Goal: Information Seeking & Learning: Find specific fact

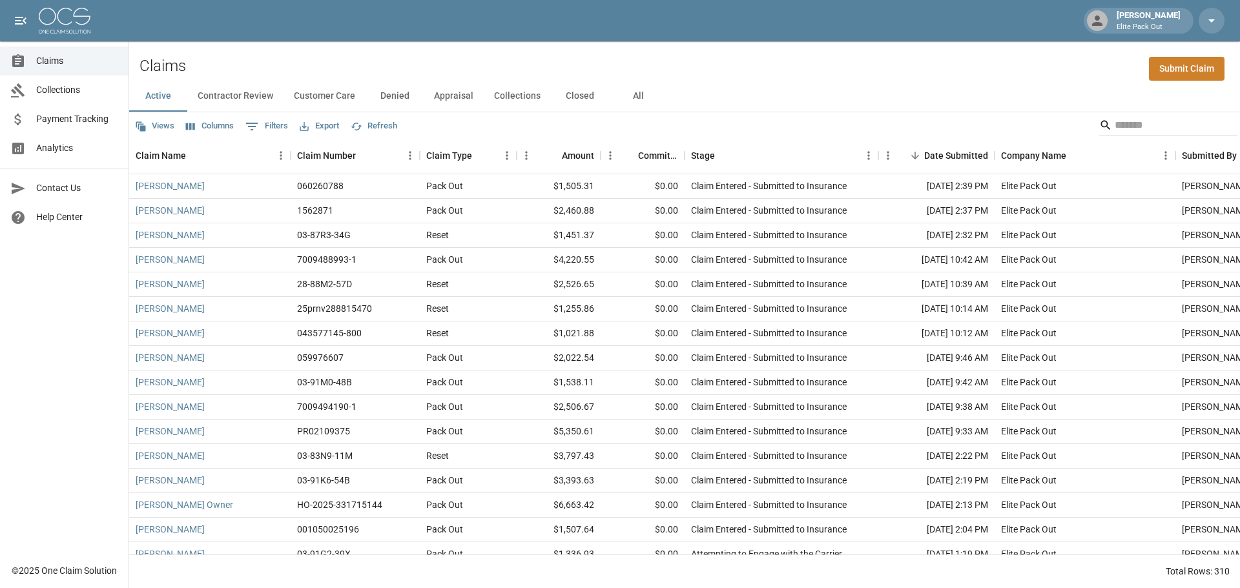
click at [642, 94] on button "All" at bounding box center [638, 96] width 58 height 31
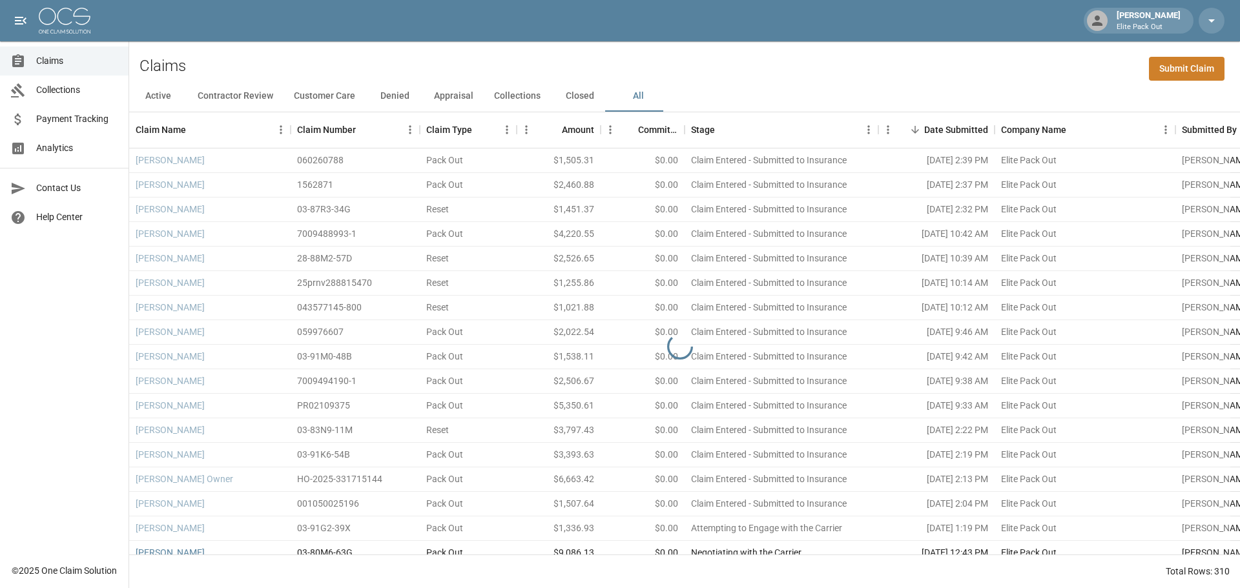
click at [802, 81] on div "Active Contractor Review Customer Care Denied Appraisal Collections Closed All" at bounding box center [684, 96] width 1111 height 31
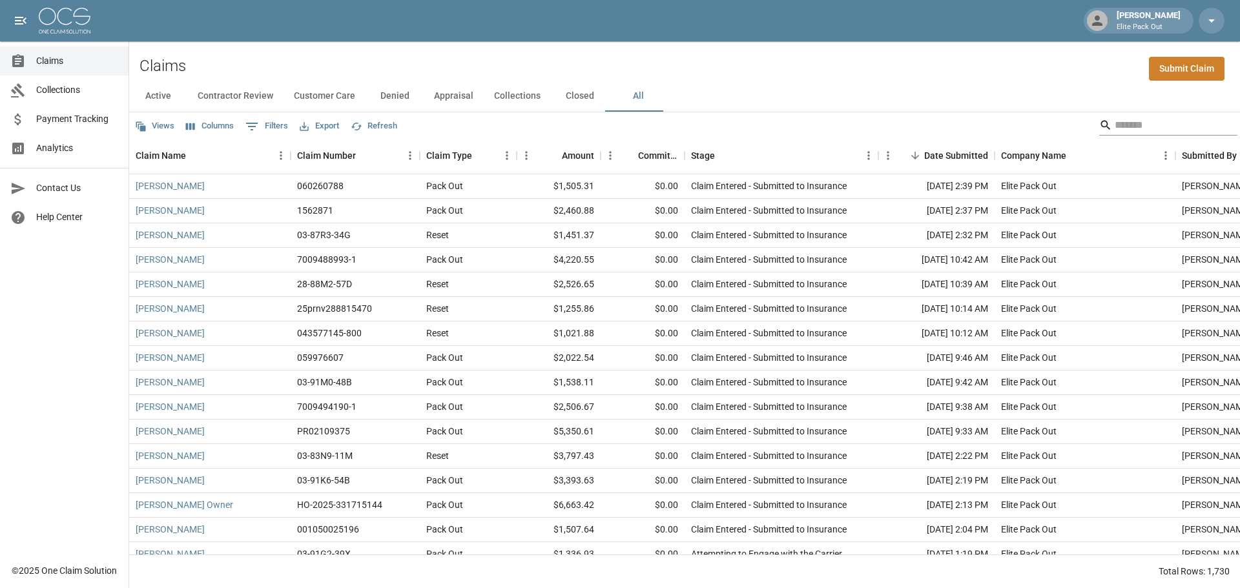
click at [1117, 121] on input "Search" at bounding box center [1166, 125] width 103 height 21
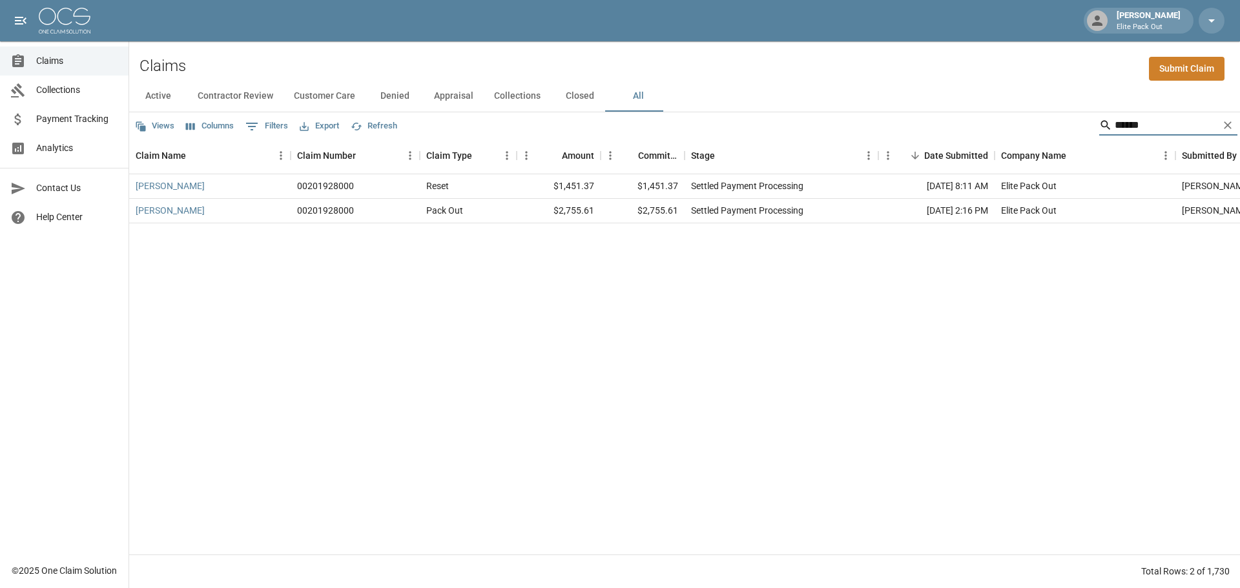
type input "******"
click at [158, 188] on link "[PERSON_NAME]" at bounding box center [170, 186] width 69 height 13
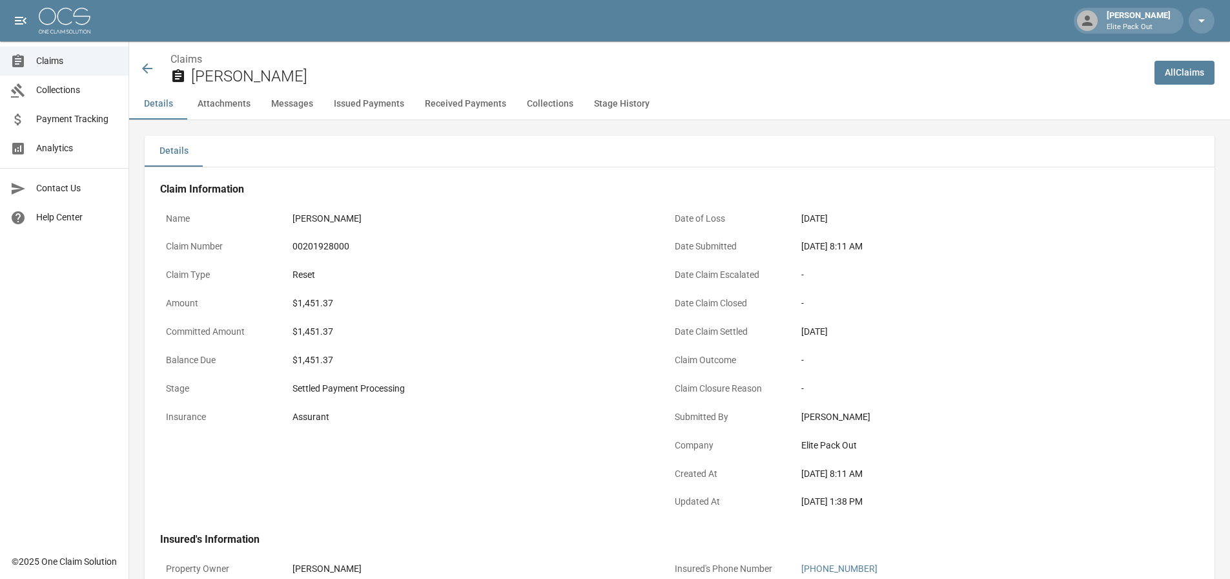
scroll to position [258, 0]
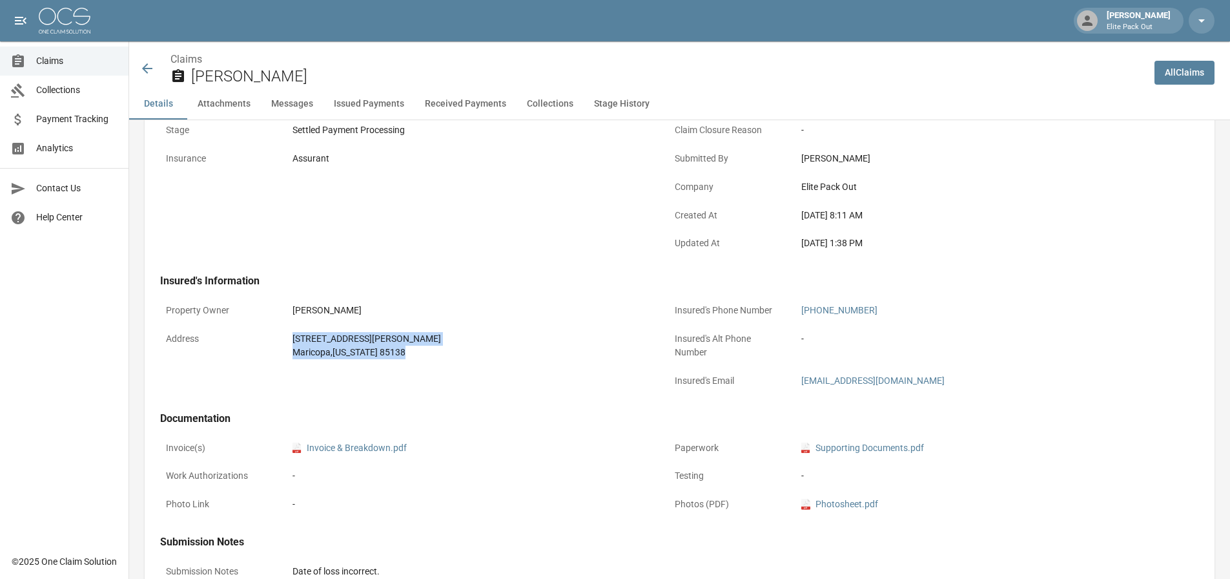
drag, startPoint x: 269, startPoint y: 329, endPoint x: 538, endPoint y: 388, distance: 275.0
click at [538, 388] on div "Property Owner [PERSON_NAME] Address [STREET_ADDRESS][PERSON_NAME][US_STATE]" at bounding box center [399, 339] width 509 height 114
copy div "[STREET_ADDRESS][PERSON_NAME][US_STATE]"
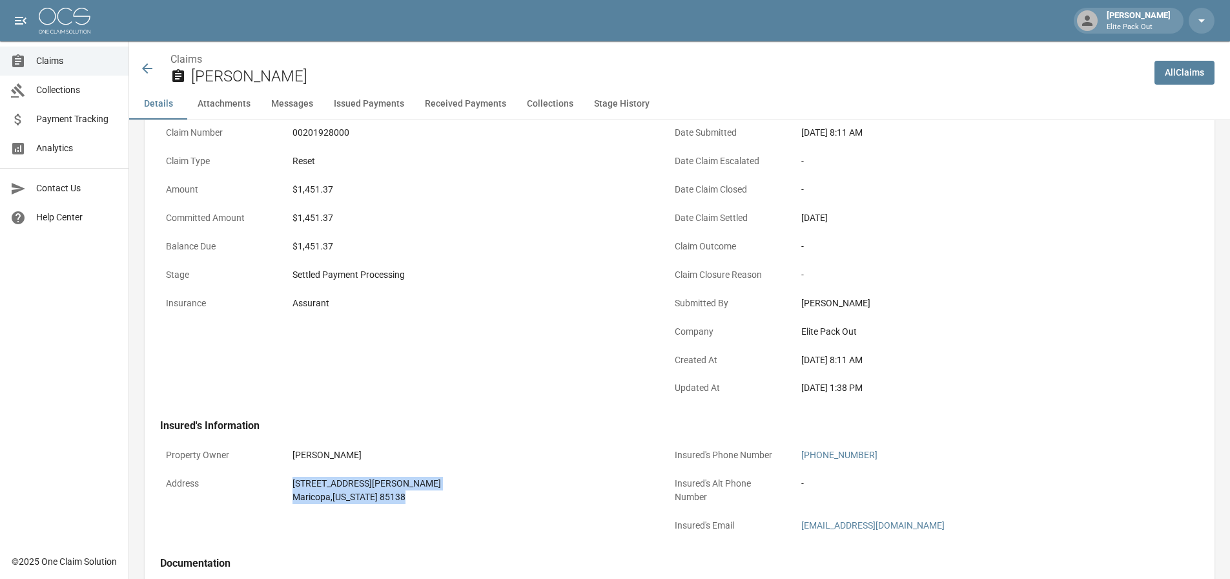
scroll to position [0, 0]
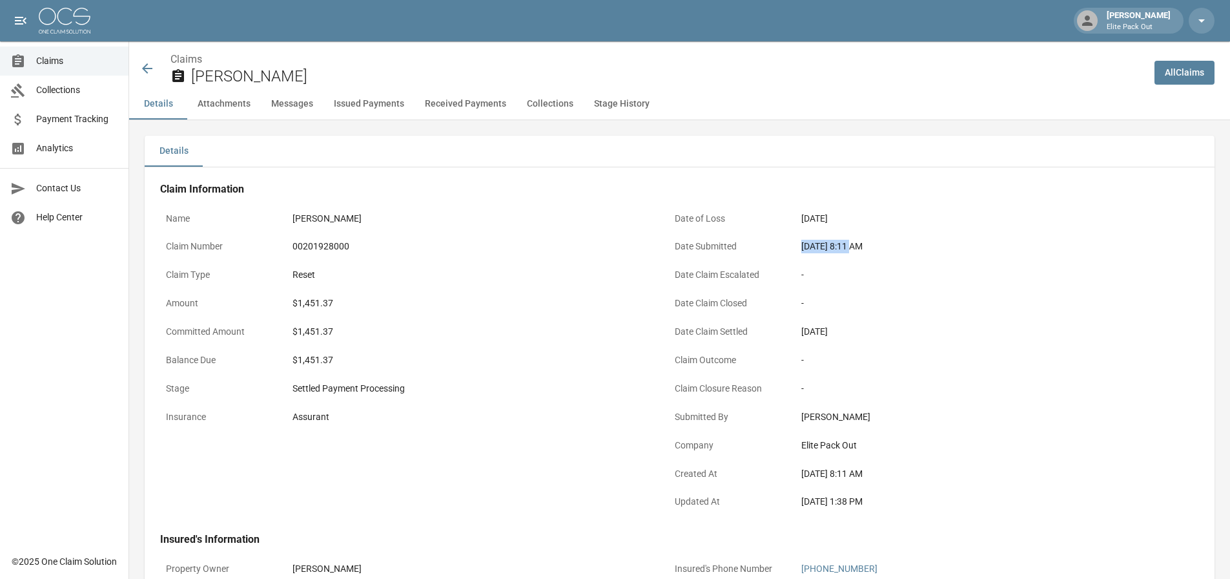
drag, startPoint x: 797, startPoint y: 248, endPoint x: 852, endPoint y: 247, distance: 54.9
click at [852, 247] on div "[DATE] 8:11 AM" at bounding box center [979, 246] width 367 height 25
copy div "[DATE]"
click at [311, 243] on div "00201928000" at bounding box center [470, 247] width 355 height 14
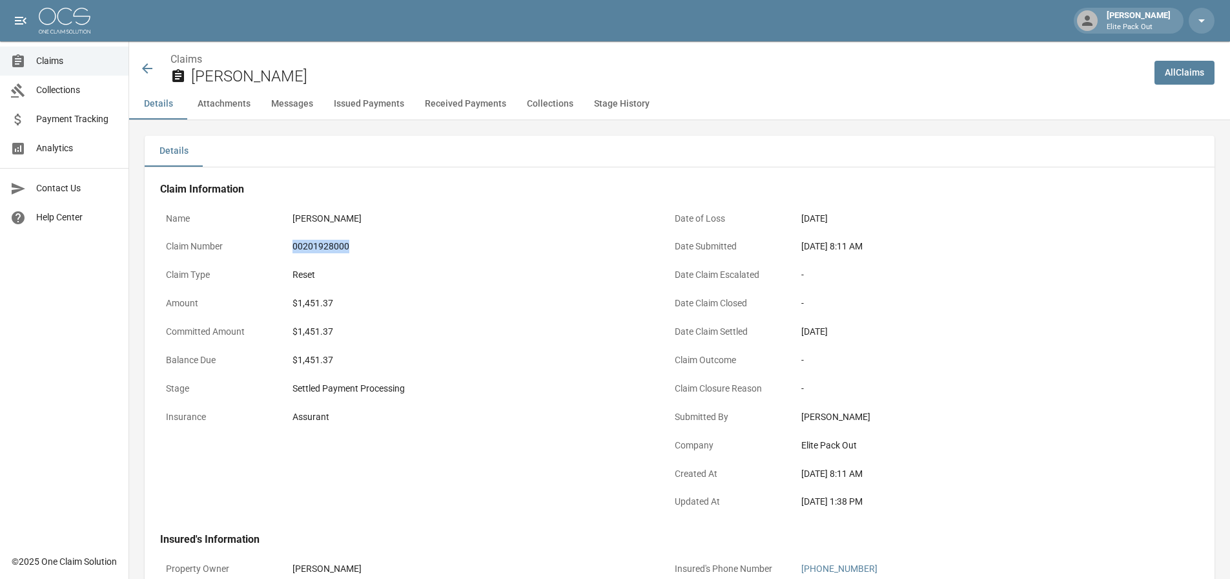
click at [311, 243] on div "00201928000" at bounding box center [470, 247] width 355 height 14
copy div "00201928000"
click at [317, 304] on div "$1,451.37" at bounding box center [470, 303] width 355 height 14
copy div "1,451.37"
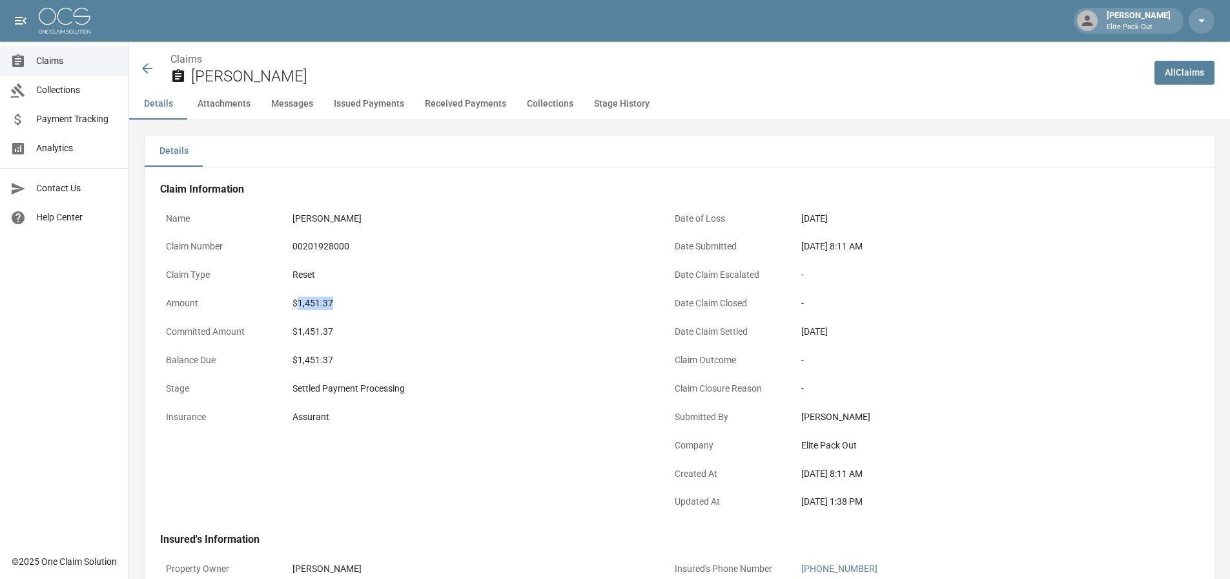
click at [147, 63] on icon at bounding box center [146, 68] width 15 height 15
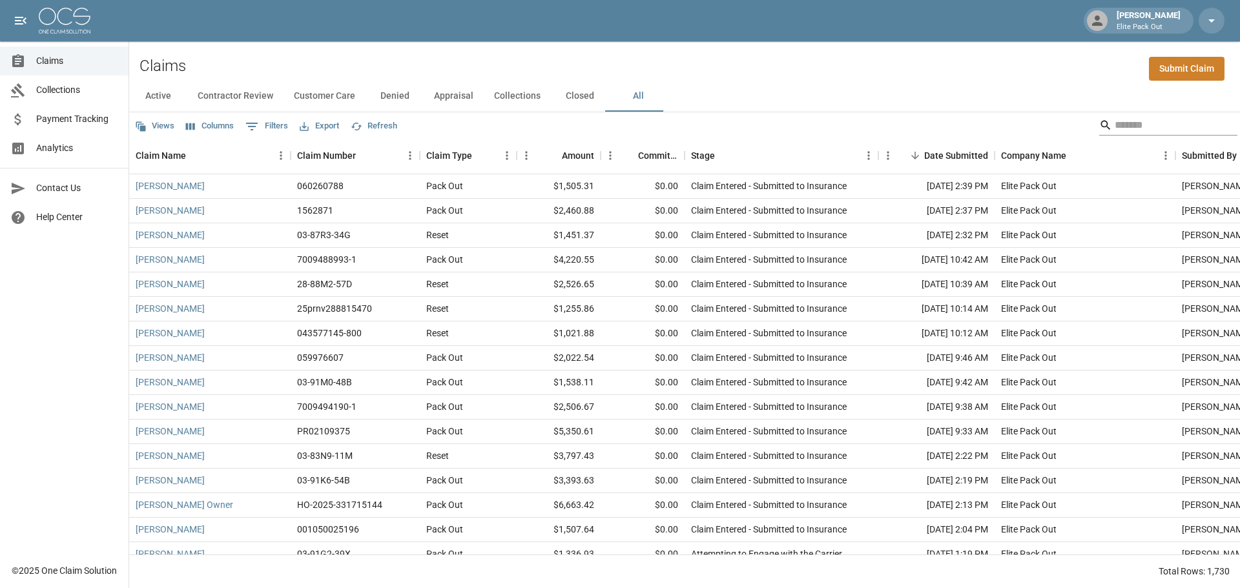
click at [1115, 125] on input "Search" at bounding box center [1166, 125] width 103 height 21
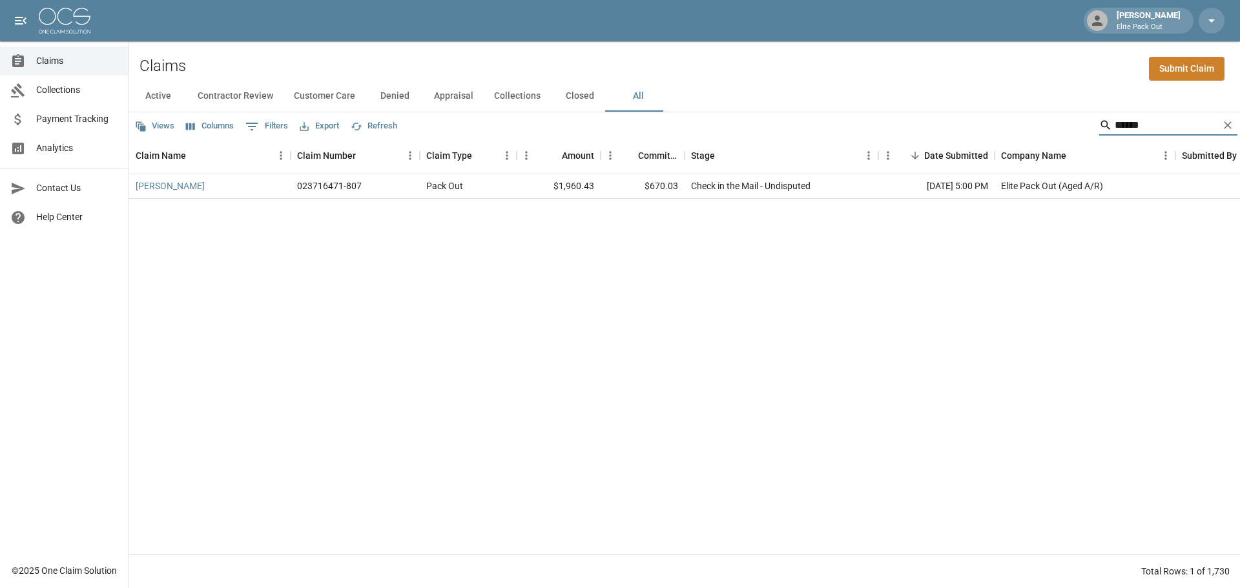
type input "******"
click at [166, 187] on link "[PERSON_NAME]" at bounding box center [170, 186] width 69 height 13
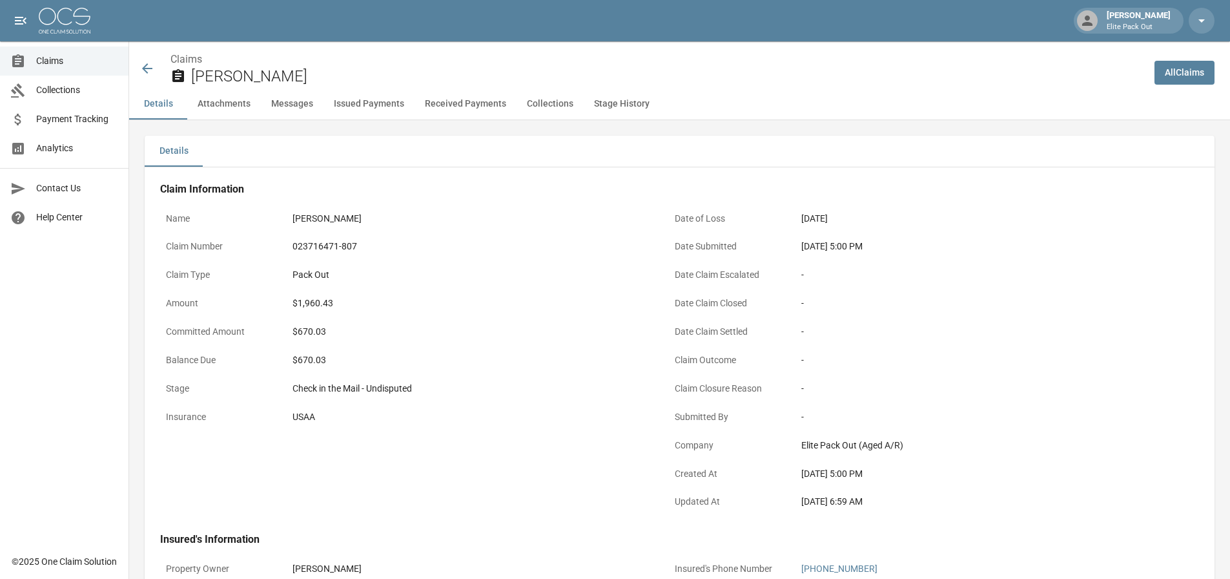
click at [305, 300] on div "$1,960.43" at bounding box center [470, 303] width 355 height 14
copy div "1,960.43"
drag, startPoint x: 792, startPoint y: 249, endPoint x: 850, endPoint y: 251, distance: 57.5
click at [850, 251] on div "Date Submitted [DATE] 5:00 PM" at bounding box center [915, 248] width 493 height 28
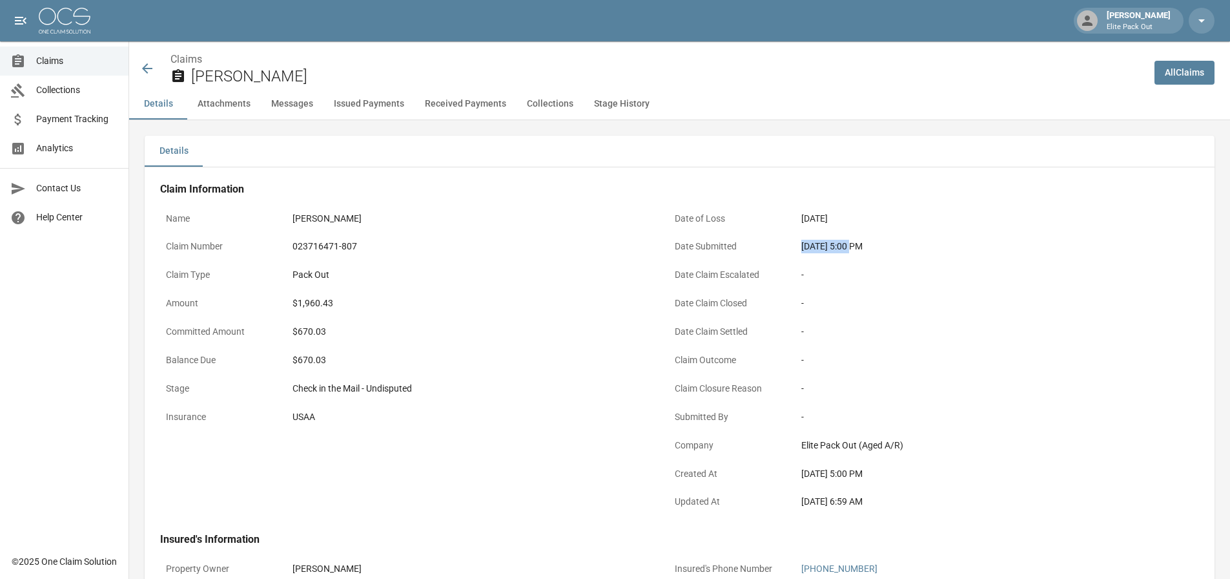
copy div "[DATE]"
click at [352, 252] on div "023716471-807" at bounding box center [470, 247] width 355 height 14
copy div "023716471-807"
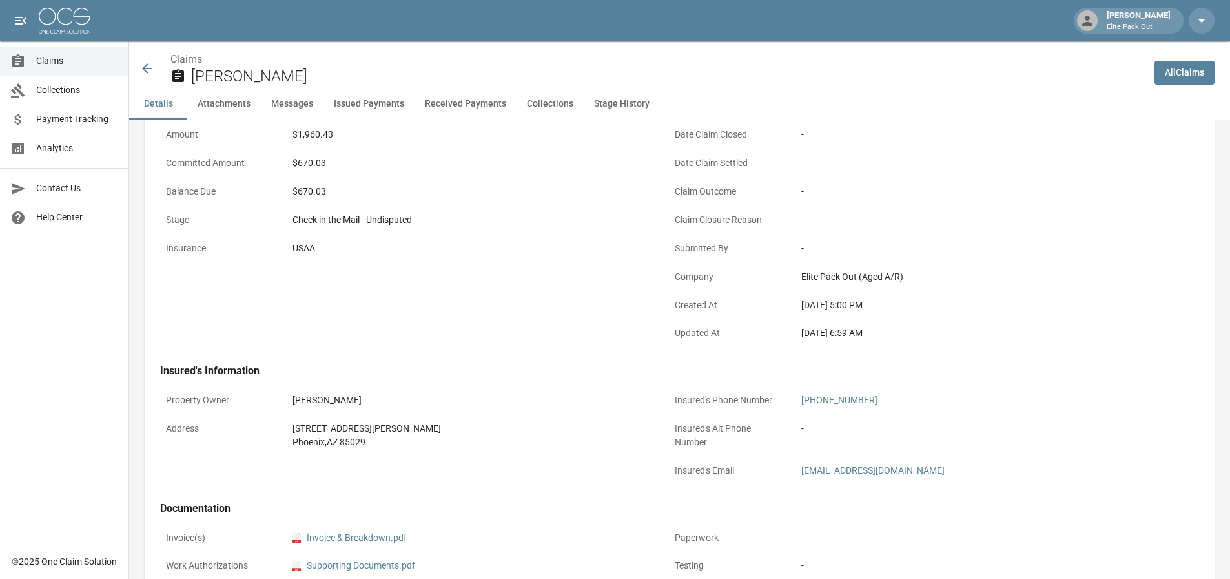
scroll to position [387, 0]
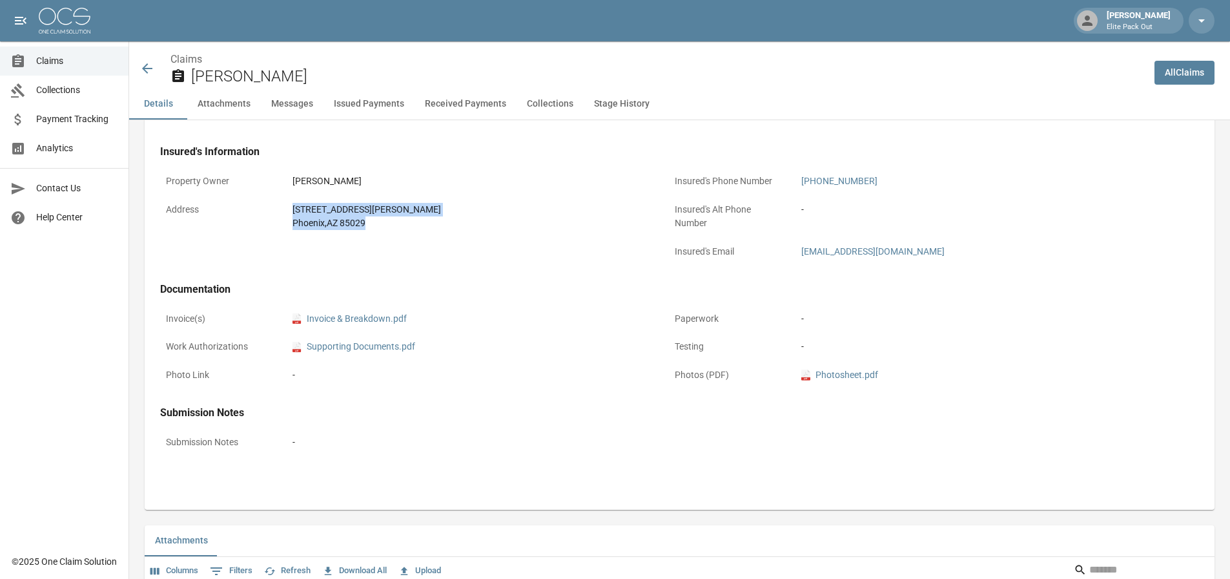
drag, startPoint x: 276, startPoint y: 199, endPoint x: 375, endPoint y: 225, distance: 102.1
click at [375, 225] on div "Address [STREET_ADDRESS][PERSON_NAME]" at bounding box center [406, 216] width 493 height 39
copy div "[STREET_ADDRESS][PERSON_NAME]"
